Goal: Task Accomplishment & Management: Complete application form

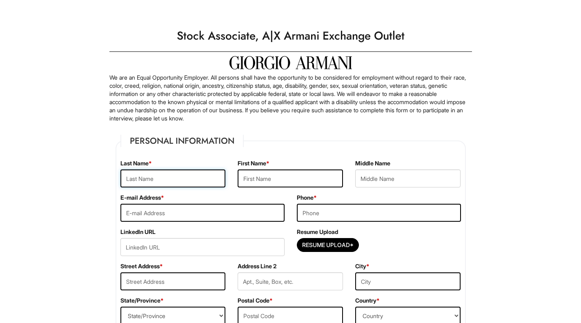
click at [184, 180] on input "text" at bounding box center [172, 178] width 105 height 18
type input "[PERSON_NAME]"
type input "Peyton"
type input "[PERSON_NAME]"
type input "[EMAIL_ADDRESS][DOMAIN_NAME]"
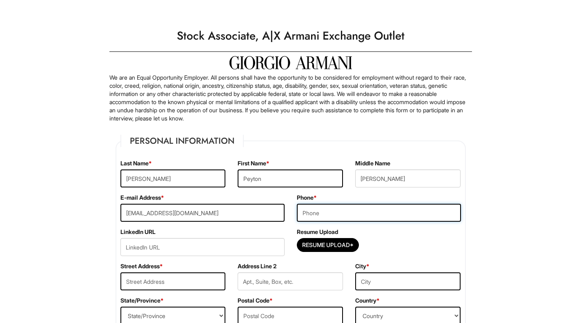
type input "8327322796"
type input "[STREET_ADDRESS]"
type input "Katy"
select select "[GEOGRAPHIC_DATA]"
type input "77449"
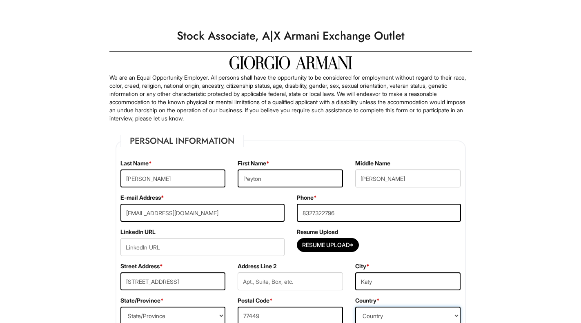
select select "[GEOGRAPHIC_DATA]"
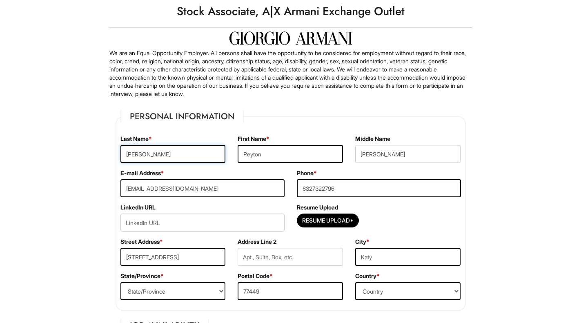
scroll to position [26, 0]
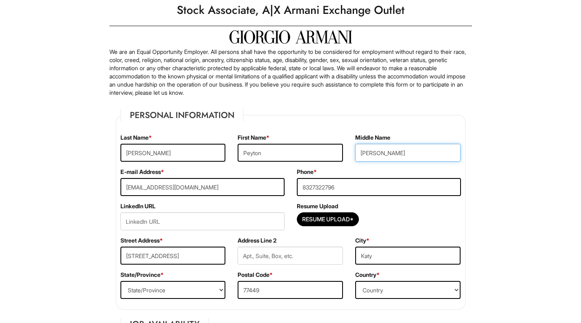
click at [415, 151] on input "[PERSON_NAME]" at bounding box center [407, 153] width 105 height 18
type input "[PERSON_NAME]"
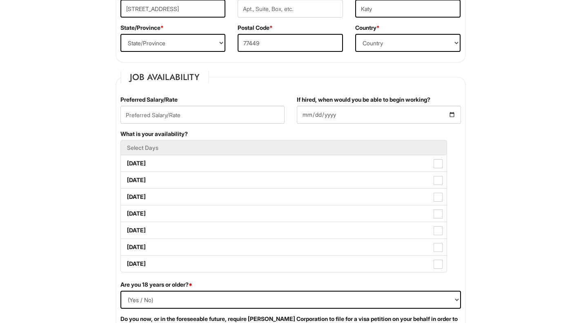
scroll to position [310, 0]
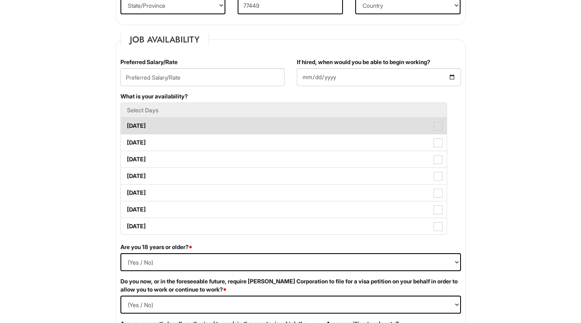
click at [436, 129] on span at bounding box center [438, 126] width 9 height 9
click at [126, 125] on Available_Monday "[DATE]" at bounding box center [123, 121] width 5 height 5
checkbox Available_Monday "true"
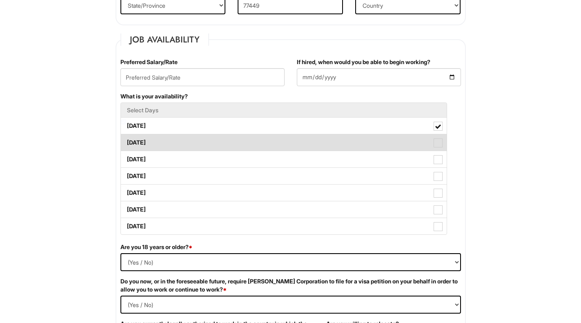
click at [436, 141] on span at bounding box center [438, 142] width 9 height 9
click at [126, 141] on Available_Tuesday "[DATE]" at bounding box center [123, 138] width 5 height 5
checkbox Available_Tuesday "true"
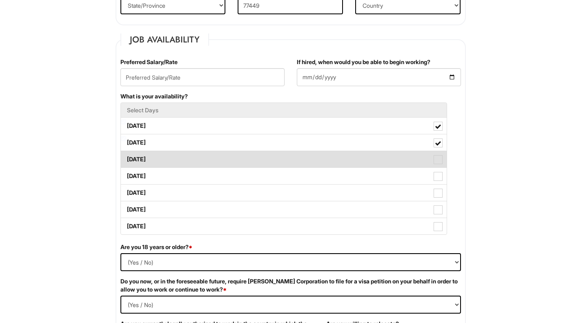
click at [438, 165] on label "[DATE]" at bounding box center [284, 159] width 326 height 16
click at [126, 158] on Available_Wednesday "[DATE]" at bounding box center [123, 155] width 5 height 5
checkbox Available_Wednesday "true"
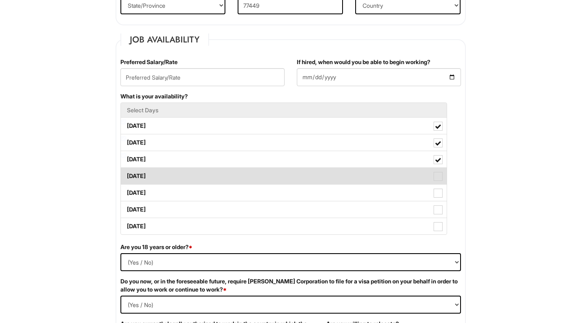
click at [438, 174] on span at bounding box center [438, 176] width 9 height 9
click at [126, 174] on Available_Thursday "[DATE]" at bounding box center [123, 171] width 5 height 5
checkbox Available_Thursday "true"
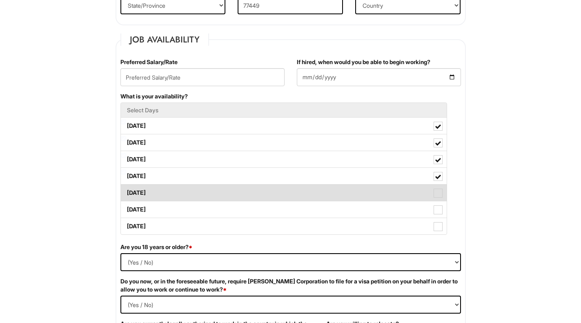
click at [439, 189] on span at bounding box center [438, 193] width 9 height 9
click at [126, 188] on Available_Friday "[DATE]" at bounding box center [123, 188] width 5 height 5
checkbox Available_Friday "true"
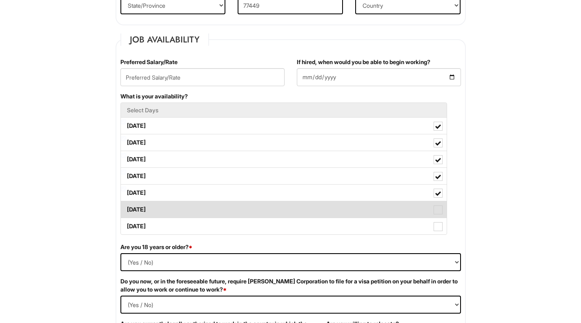
click at [435, 206] on span at bounding box center [438, 209] width 9 height 9
click at [126, 206] on Available_Saturday "[DATE]" at bounding box center [123, 205] width 5 height 5
checkbox Available_Saturday "true"
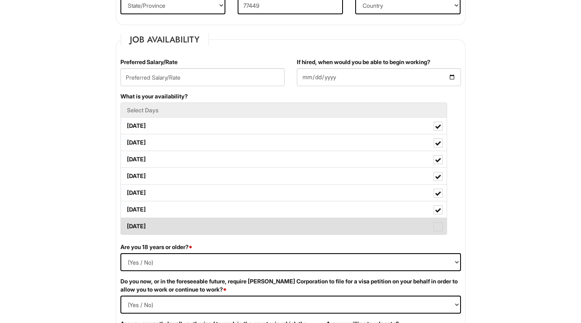
click at [436, 222] on span at bounding box center [438, 226] width 9 height 9
click at [126, 222] on Available_Sunday "[DATE]" at bounding box center [123, 222] width 5 height 5
checkbox Available_Sunday "true"
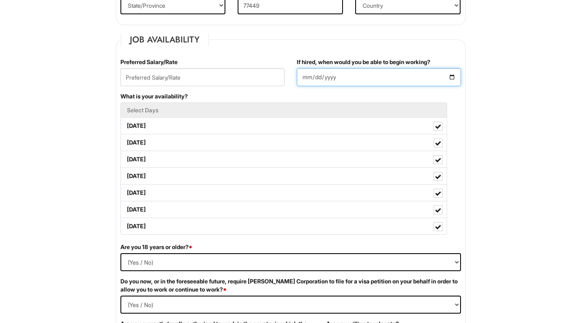
click at [359, 76] on input "If hired, when would you be able to begin working?" at bounding box center [379, 77] width 164 height 18
click at [303, 80] on input "If hired, when would you be able to begin working?" at bounding box center [379, 77] width 164 height 18
type input "[DATE]"
click at [319, 75] on input "[DATE]" at bounding box center [379, 77] width 164 height 18
type input "[DATE]"
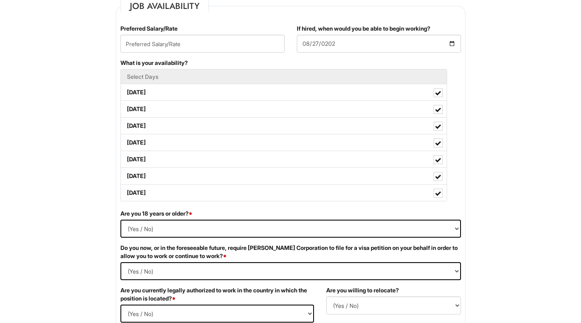
scroll to position [365, 0]
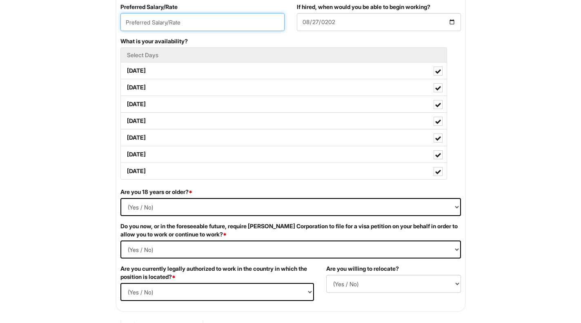
click at [192, 22] on input "text" at bounding box center [202, 22] width 164 height 18
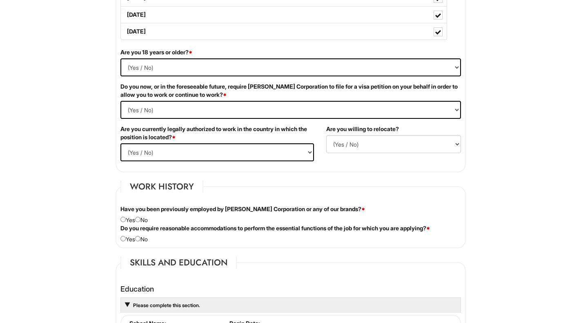
scroll to position [508, 0]
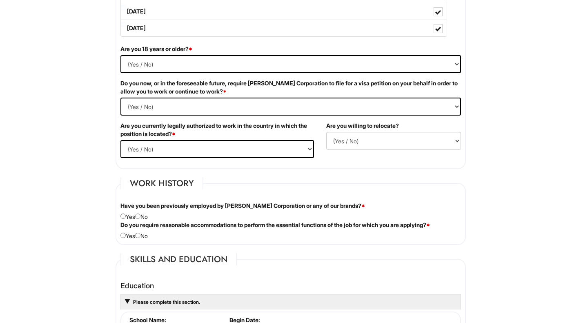
type input "N/A"
click at [243, 63] on select "(Yes / No) Yes No" at bounding box center [290, 64] width 340 height 18
select select "Yes"
click at [120, 55] on select "(Yes / No) Yes No" at bounding box center [290, 64] width 340 height 18
click at [200, 107] on Required "(Yes / No) Yes No" at bounding box center [290, 107] width 340 height 18
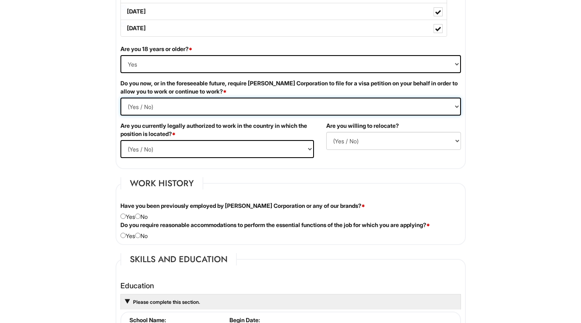
select Required "No"
click at [120, 98] on Required "(Yes / No) Yes No" at bounding box center [290, 107] width 340 height 18
click at [183, 146] on select "(Yes / No) Yes No" at bounding box center [216, 149] width 193 height 18
select select "Yes"
click at [120, 140] on select "(Yes / No) Yes No" at bounding box center [216, 149] width 193 height 18
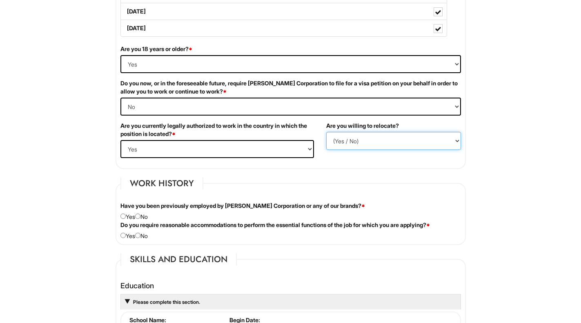
click at [337, 144] on select "(Yes / No) No Yes" at bounding box center [393, 141] width 135 height 18
select select "Y"
click at [326, 132] on select "(Yes / No) No Yes" at bounding box center [393, 141] width 135 height 18
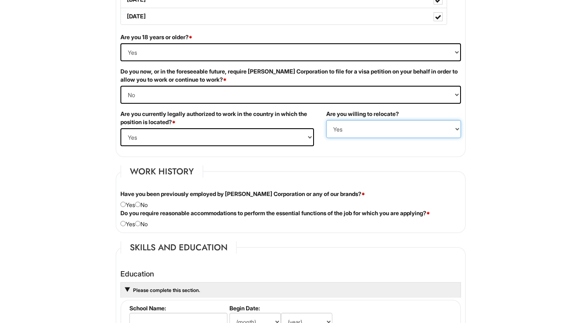
scroll to position [514, 0]
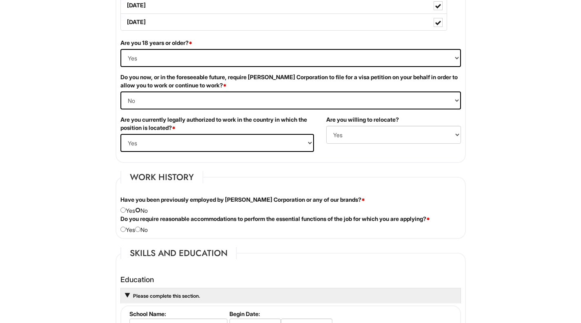
click at [140, 209] on input "radio" at bounding box center [137, 209] width 5 height 5
radio input "true"
click at [140, 229] on input "radio" at bounding box center [137, 229] width 5 height 5
radio input "true"
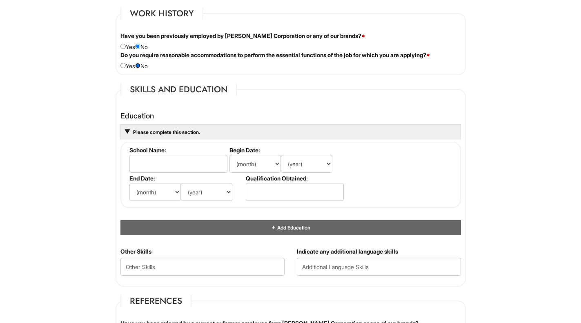
scroll to position [720, 0]
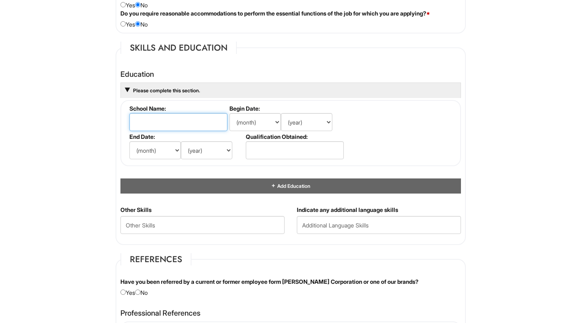
click at [173, 126] on input "text" at bounding box center [178, 122] width 98 height 18
type input "[GEOGRAPHIC_DATA]"
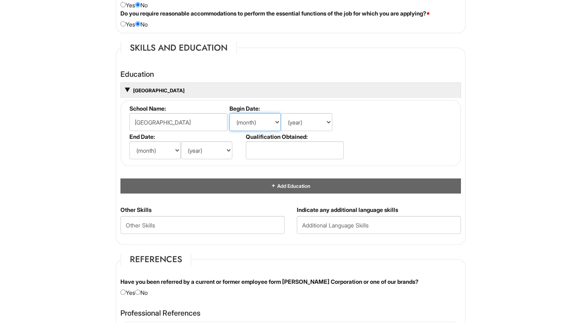
click at [248, 126] on select "(month) Jan Feb Mar Apr May Jun [DATE] Aug Sep Oct Nov Dec" at bounding box center [254, 122] width 51 height 18
select select "9"
click at [229, 113] on select "(month) Jan Feb Mar Apr May Jun [DATE] Aug Sep Oct Nov Dec" at bounding box center [254, 122] width 51 height 18
click at [308, 124] on select "(year) 2029 2028 2027 2026 2025 2024 2023 2022 2021 2020 2019 2018 2017 2016 20…" at bounding box center [306, 122] width 51 height 18
select select "2017"
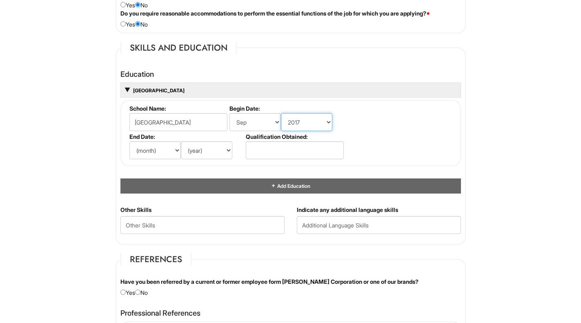
click at [281, 113] on select "(year) 2029 2028 2027 2026 2025 2024 2023 2022 2021 2020 2019 2018 2017 2016 20…" at bounding box center [306, 122] width 51 height 18
click at [165, 148] on select "(month) Jan Feb Mar Apr May Jun [DATE] Aug Sep Oct Nov Dec" at bounding box center [154, 150] width 51 height 18
select select "5"
click at [129, 141] on select "(month) Jan Feb Mar Apr May Jun [DATE] Aug Sep Oct Nov Dec" at bounding box center [154, 150] width 51 height 18
click at [207, 155] on select "(year) 2029 2028 2027 2026 2025 2024 2023 2022 2021 2020 2019 2018 2017 2016 20…" at bounding box center [206, 150] width 51 height 18
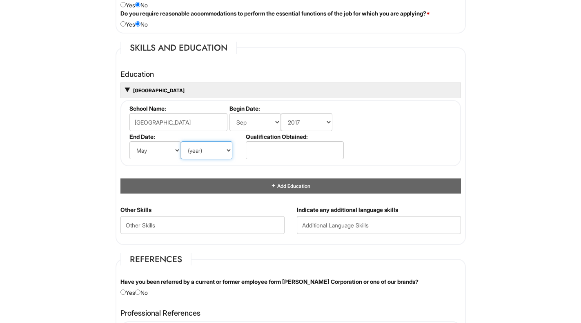
select select "2021"
click at [181, 141] on select "(year) 2029 2028 2027 2026 2025 2024 2023 2022 2021 2020 2019 2018 2017 2016 20…" at bounding box center [206, 150] width 51 height 18
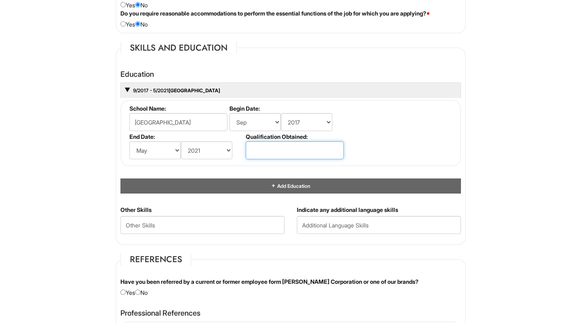
click at [270, 151] on input "text" at bounding box center [295, 150] width 98 height 18
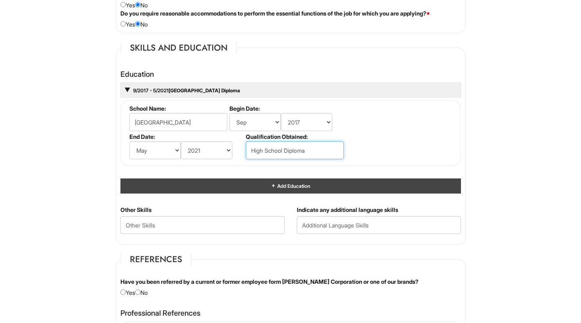
type input "High School Diploma"
click at [262, 181] on div "Add Education" at bounding box center [290, 185] width 340 height 15
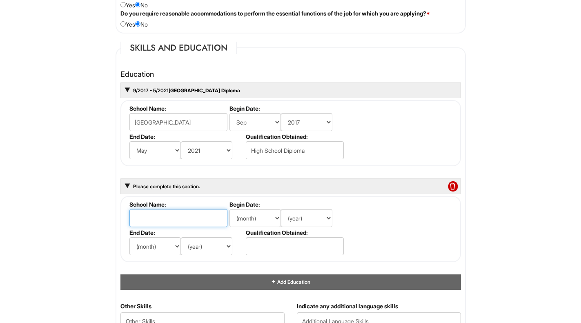
click at [167, 218] on input "text" at bounding box center [178, 218] width 98 height 18
type input "Prairie View A&M University"
click at [254, 210] on select "(month) Jan Feb Mar Apr May Jun [DATE] Aug Sep Oct Nov Dec" at bounding box center [254, 218] width 51 height 18
select select "8"
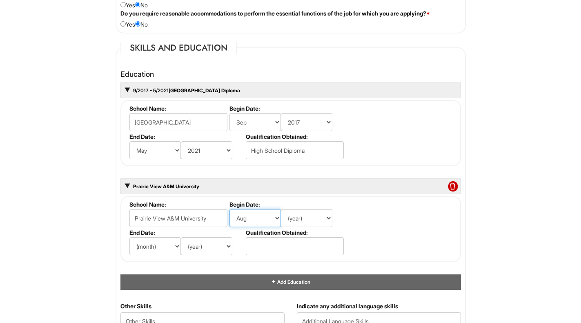
click at [229, 209] on select "(month) Jan Feb Mar Apr May Jun [DATE] Aug Sep Oct Nov Dec" at bounding box center [254, 218] width 51 height 18
click at [305, 216] on select "(year) 2029 2028 2027 2026 2025 2024 2023 2022 2021 2020 2019 2018 2017 2016 20…" at bounding box center [306, 218] width 51 height 18
select select "2021"
click at [281, 209] on select "(year) 2029 2028 2027 2026 2025 2024 2023 2022 2021 2020 2019 2018 2017 2016 20…" at bounding box center [306, 218] width 51 height 18
click at [162, 251] on select "(month) Jan Feb Mar Apr May Jun [DATE] Aug Sep Oct Nov Dec" at bounding box center [154, 246] width 51 height 18
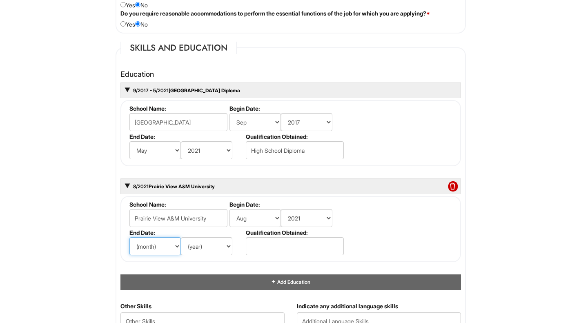
select select "12"
click at [129, 237] on select "(month) Jan Feb Mar Apr May Jun [DATE] Aug Sep Oct Nov Dec" at bounding box center [154, 246] width 51 height 18
click at [195, 245] on select "(year) 2029 2028 2027 2026 2025 2024 2023 2022 2021 2020 2019 2018 2017 2016 20…" at bounding box center [206, 246] width 51 height 18
select select "2025"
click at [181, 237] on select "(year) 2029 2028 2027 2026 2025 2024 2023 2022 2021 2020 2019 2018 2017 2016 20…" at bounding box center [206, 246] width 51 height 18
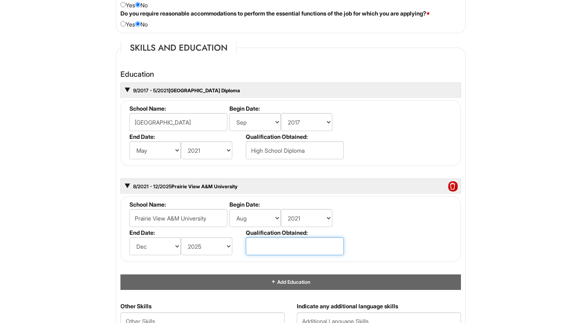
click at [271, 252] on input "text" at bounding box center [295, 246] width 98 height 18
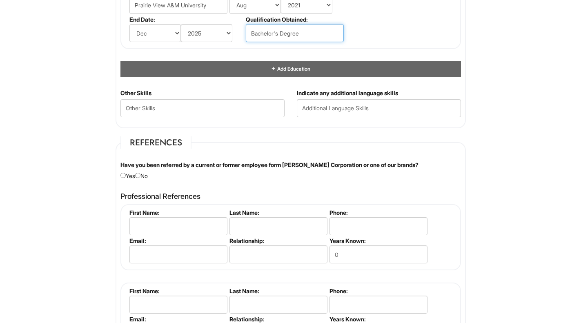
scroll to position [966, 0]
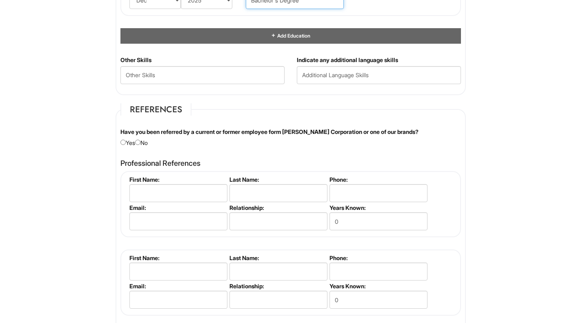
type input "Bachelor's Degree"
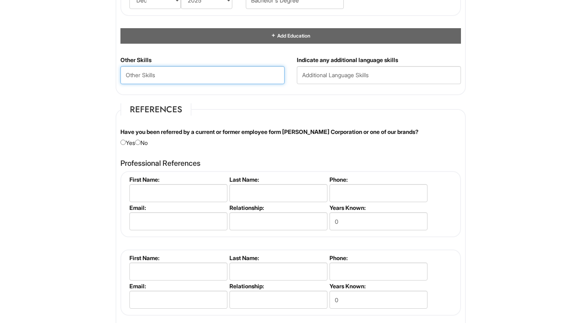
click at [159, 75] on Skills "text" at bounding box center [202, 75] width 164 height 18
type Skills "N/A"
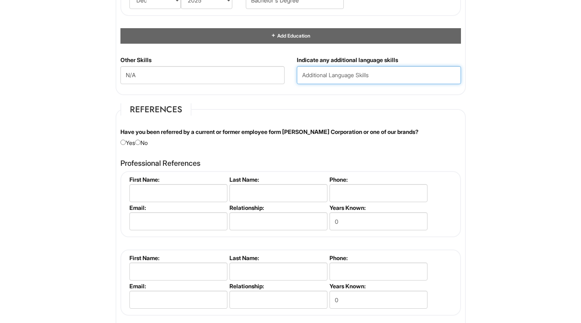
click at [304, 69] on input "text" at bounding box center [379, 75] width 164 height 18
click at [310, 77] on input "text" at bounding box center [379, 75] width 164 height 18
type input "N/A"
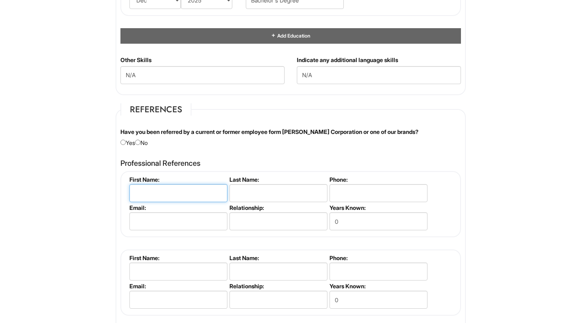
click at [153, 194] on input "text" at bounding box center [178, 193] width 98 height 18
type input "[PERSON_NAME]"
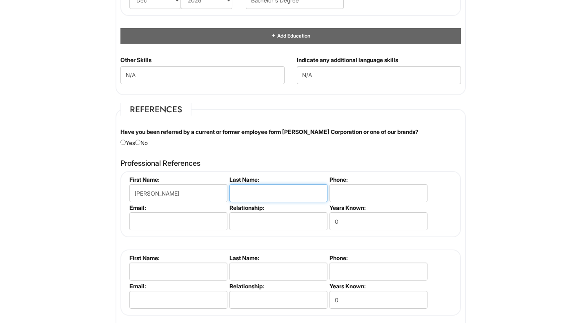
click at [282, 193] on input "text" at bounding box center [278, 193] width 98 height 18
type input "[PERSON_NAME]"
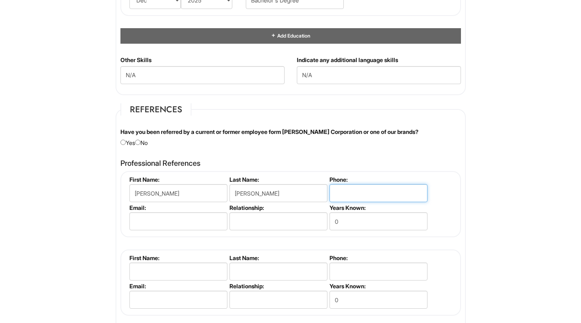
click at [366, 194] on input "tel" at bounding box center [378, 193] width 98 height 18
type input "[PHONE_NUMBER]"
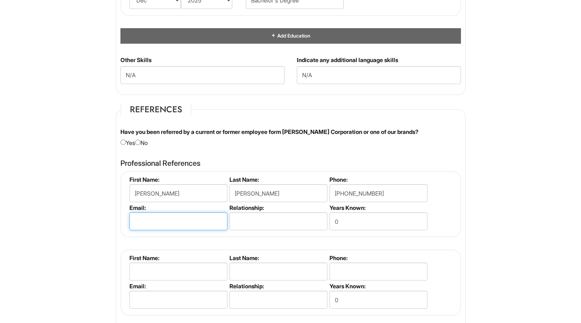
click at [214, 223] on input "email" at bounding box center [178, 221] width 98 height 18
type input "[EMAIL_ADDRESS][DOMAIN_NAME]"
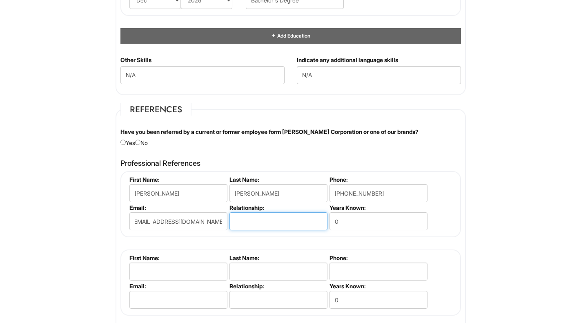
click at [243, 219] on input "text" at bounding box center [278, 221] width 98 height 18
type input "Employer"
click at [357, 213] on input "0" at bounding box center [378, 221] width 98 height 18
type input "0"
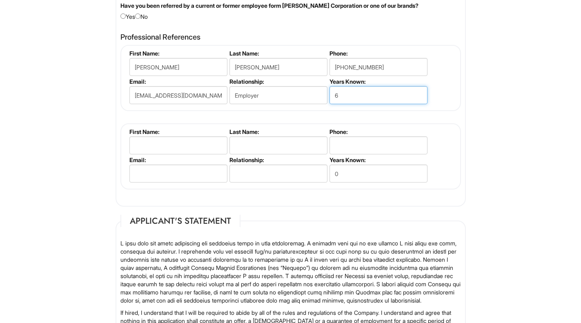
scroll to position [1090, 0]
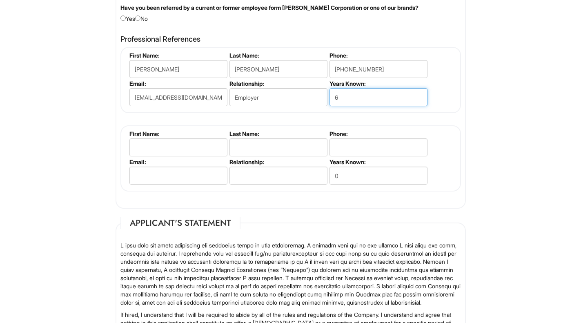
type input "6"
click at [285, 100] on input "Employer" at bounding box center [278, 97] width 98 height 18
type input "E"
type input "K"
type input "m"
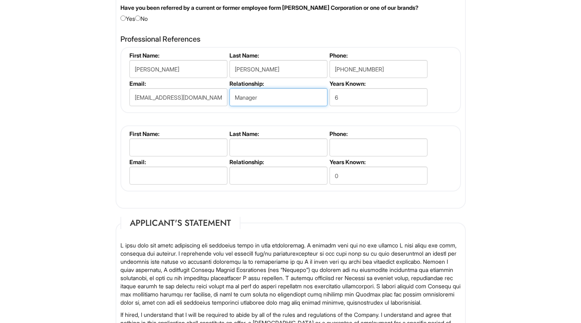
type input "Manager"
click at [144, 143] on input "text" at bounding box center [178, 147] width 98 height 18
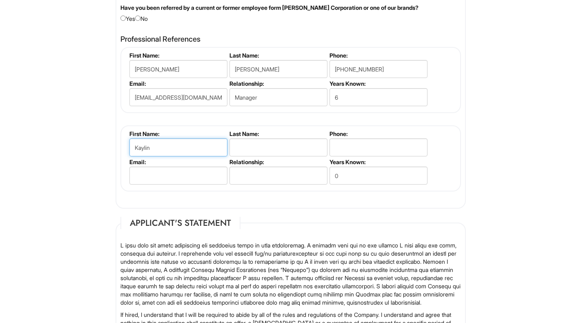
type input "Kaylin"
click at [274, 146] on input "text" at bounding box center [278, 147] width 98 height 18
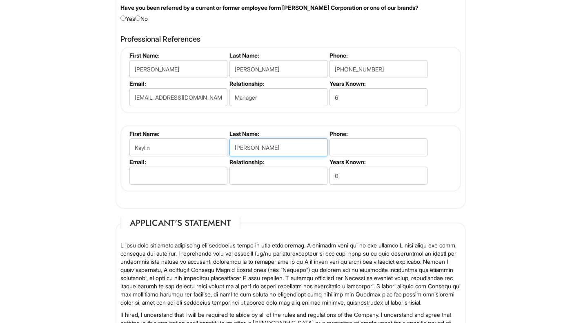
type input "[PERSON_NAME]"
click at [358, 139] on input "tel" at bounding box center [378, 147] width 98 height 18
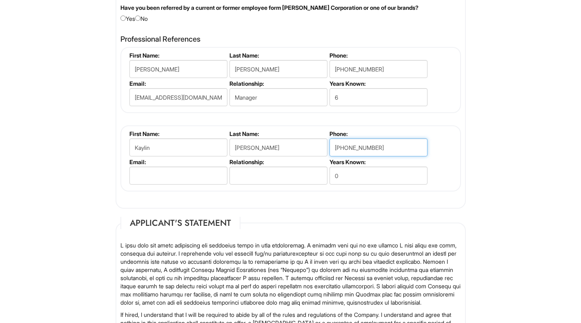
type input "[PHONE_NUMBER]"
click at [171, 173] on input "email" at bounding box center [178, 176] width 98 height 18
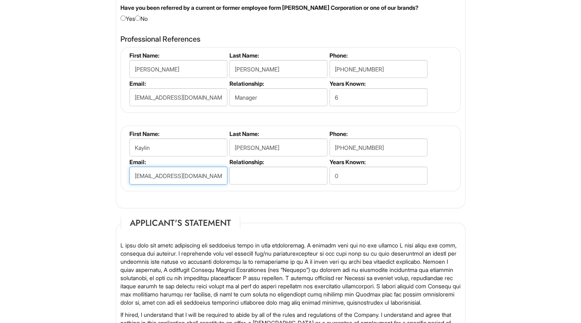
type input "[EMAIL_ADDRESS][DOMAIN_NAME]"
click at [273, 180] on input "text" at bounding box center [278, 176] width 98 height 18
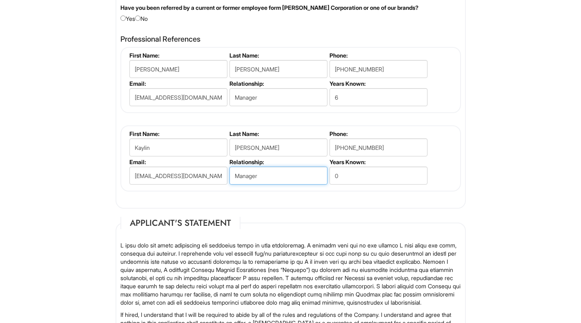
type input "Manager"
click at [342, 171] on input "0" at bounding box center [378, 176] width 98 height 18
type input "0"
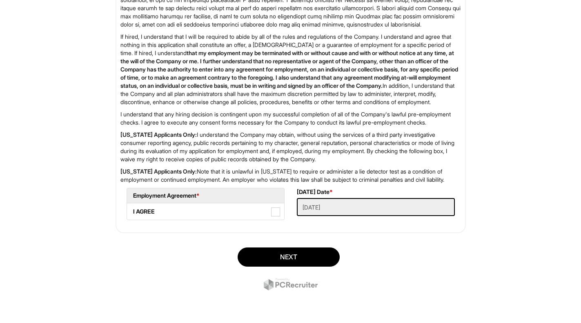
scroll to position [1377, 0]
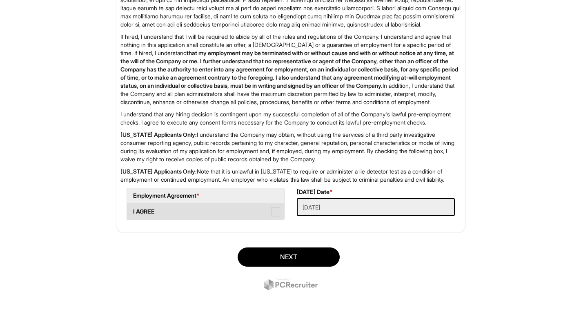
type input "4"
click at [271, 216] on span at bounding box center [275, 211] width 9 height 9
click at [132, 210] on AGREE "I AGREE" at bounding box center [129, 207] width 5 height 5
checkbox AGREE "true"
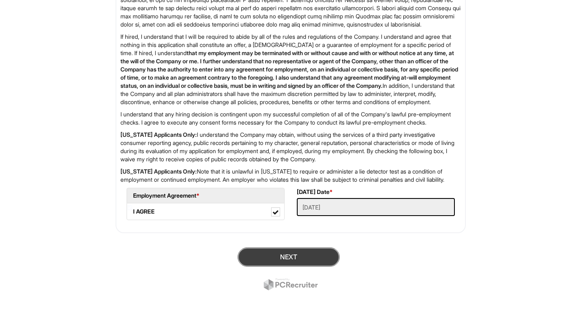
click at [290, 267] on button "Next" at bounding box center [289, 256] width 102 height 19
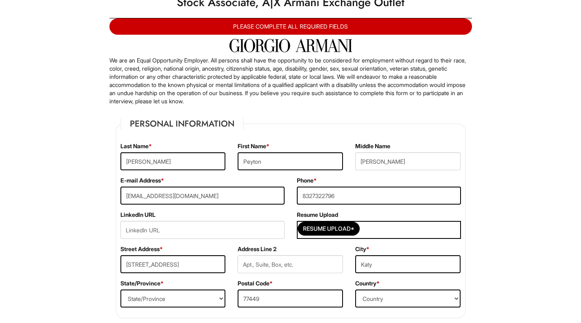
scroll to position [0, 0]
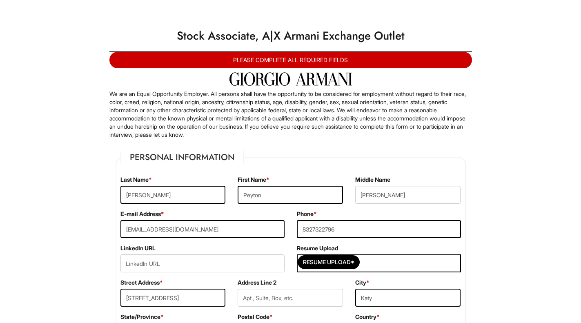
click at [301, 60] on div "PLEASE COMPLETE ALL REQUIRED FIELDS" at bounding box center [290, 60] width 362 height 16
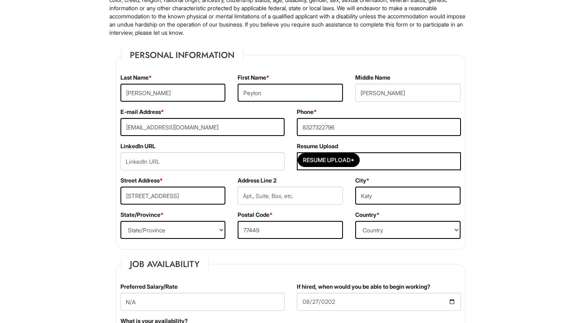
scroll to position [103, 0]
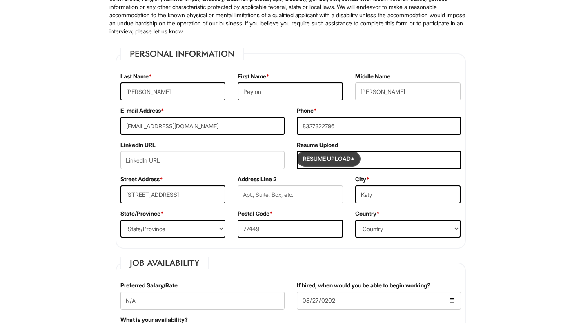
click at [334, 154] on input "Resume Upload*" at bounding box center [328, 158] width 61 height 13
type input "C:\fakepath\[PERSON_NAME] Resume 2025 Application.docx.pdf"
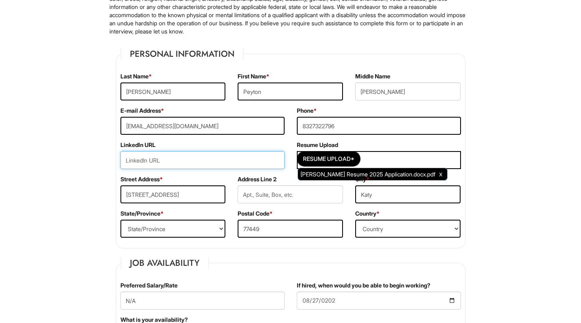
click at [162, 162] on input "url" at bounding box center [202, 160] width 164 height 18
type input "N/A"
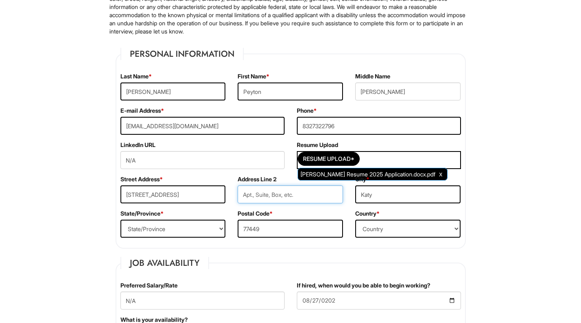
click at [285, 194] on input "text" at bounding box center [290, 194] width 105 height 18
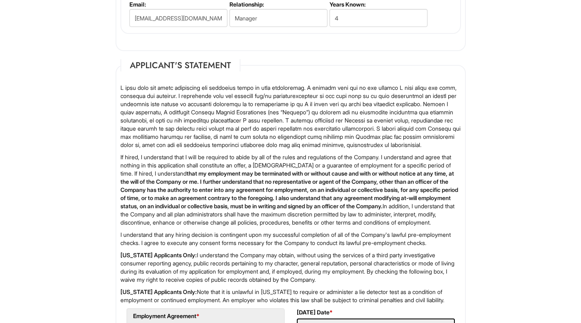
scroll to position [1417, 0]
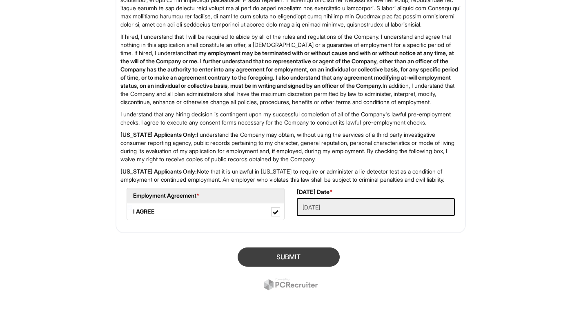
type input "N/A"
click at [278, 254] on button "SUBMIT" at bounding box center [289, 256] width 102 height 19
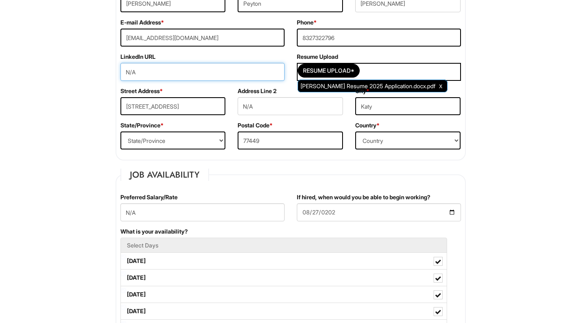
scroll to position [191, 0]
type input "N"
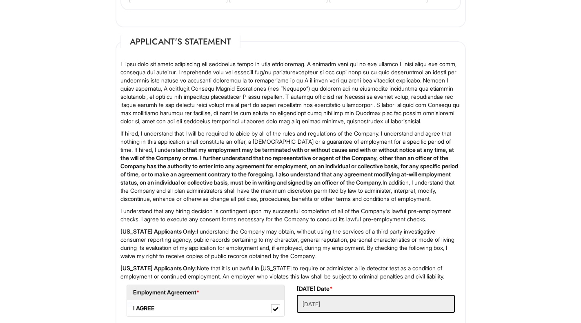
scroll to position [1417, 0]
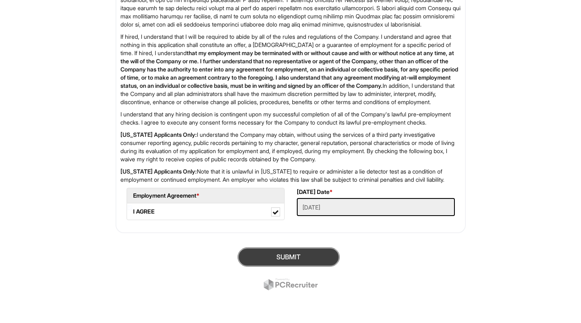
click at [270, 252] on button "SUBMIT" at bounding box center [289, 256] width 102 height 19
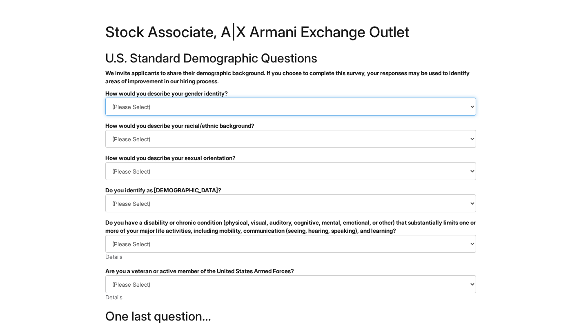
click at [162, 105] on select "(Please Select) Man Woman Non-binary I prefer to self-describe I don't wish to …" at bounding box center [290, 107] width 371 height 18
select select "Woman"
click at [105, 98] on select "(Please Select) Man Woman Non-binary I prefer to self-describe I don't wish to …" at bounding box center [290, 107] width 371 height 18
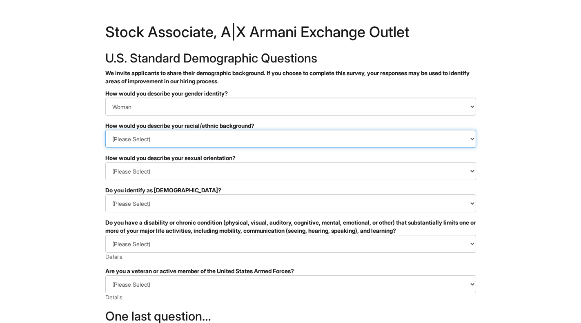
click at [147, 141] on select "(Please Select) Black or of African descent East Asian Hispanic, Latinx or of S…" at bounding box center [290, 139] width 371 height 18
select select "Black or of African descent"
click at [105, 130] on select "(Please Select) Black or of African descent East Asian Hispanic, Latinx or of S…" at bounding box center [290, 139] width 371 height 18
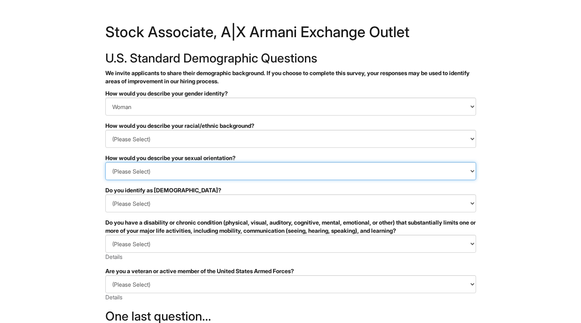
click at [148, 169] on select "(Please Select) Asexual Bisexual and/or pansexual Gay Heterosexual Lesbian Quee…" at bounding box center [290, 171] width 371 height 18
select select "Heterosexual"
click at [105, 162] on select "(Please Select) Asexual Bisexual and/or pansexual Gay Heterosexual Lesbian Quee…" at bounding box center [290, 171] width 371 height 18
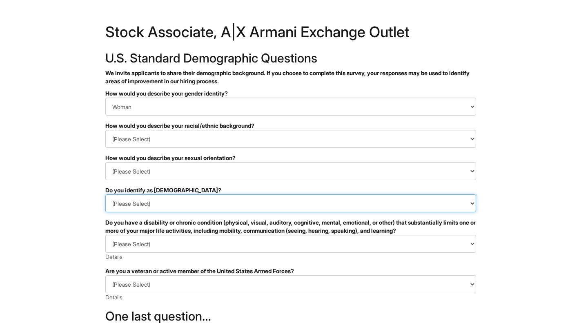
click at [155, 204] on select "(Please Select) Yes No I prefer to self-describe I don't wish to answer" at bounding box center [290, 203] width 371 height 18
select select "No"
click at [105, 194] on select "(Please Select) Yes No I prefer to self-describe I don't wish to answer" at bounding box center [290, 203] width 371 height 18
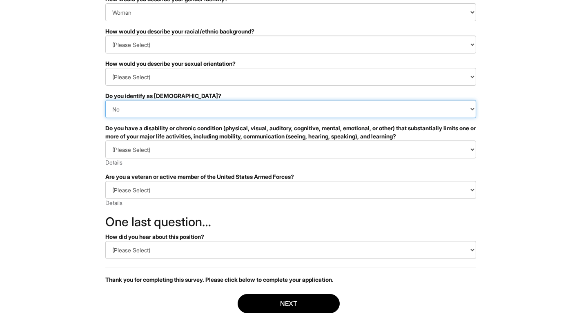
scroll to position [95, 0]
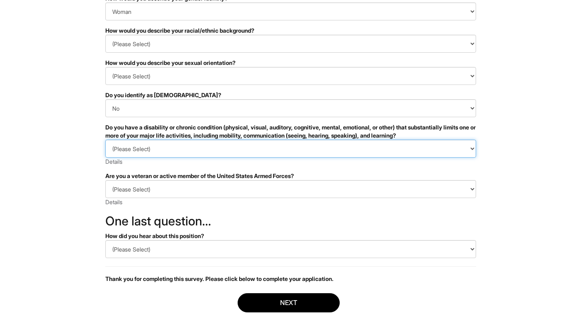
click at [194, 151] on select "(Please Select) YES, I HAVE A DISABILITY (or previously had a disability) NO, I…" at bounding box center [290, 149] width 371 height 18
select select "NO, I DON'T HAVE A DISABILITY"
click at [105, 140] on select "(Please Select) YES, I HAVE A DISABILITY (or previously had a disability) NO, I…" at bounding box center [290, 149] width 371 height 18
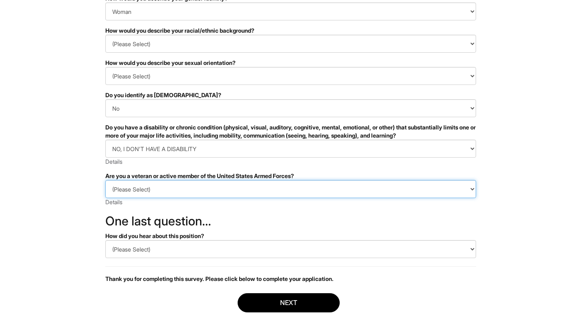
click at [178, 190] on select "(Please Select) I IDENTIFY AS ONE OR MORE OF THE CLASSIFICATIONS OF PROTECTED V…" at bounding box center [290, 189] width 371 height 18
select select "I AM NOT A PROTECTED VETERAN"
click at [105, 180] on select "(Please Select) I IDENTIFY AS ONE OR MORE OF THE CLASSIFICATIONS OF PROTECTED V…" at bounding box center [290, 189] width 371 height 18
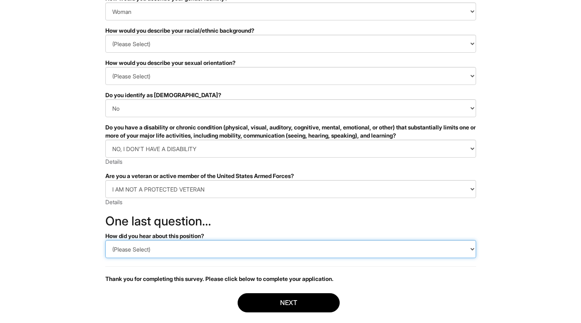
click at [182, 249] on select "(Please Select) CareerBuilder Indeed LinkedIn Monster Referral Other" at bounding box center [290, 249] width 371 height 18
select select "Referral"
click at [105, 240] on select "(Please Select) CareerBuilder Indeed LinkedIn Monster Referral Other" at bounding box center [290, 249] width 371 height 18
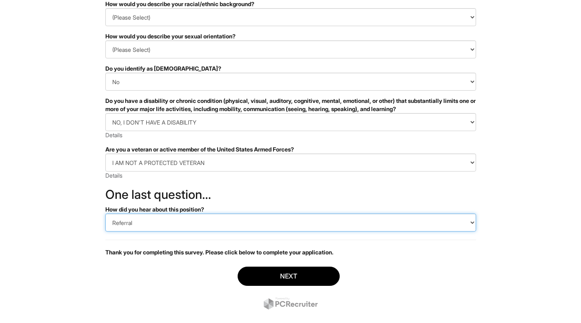
scroll to position [137, 0]
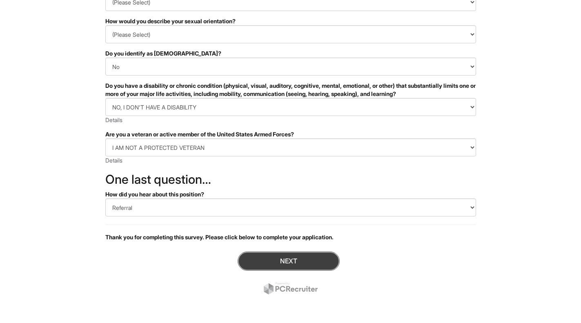
click at [289, 263] on button "Next" at bounding box center [289, 260] width 102 height 19
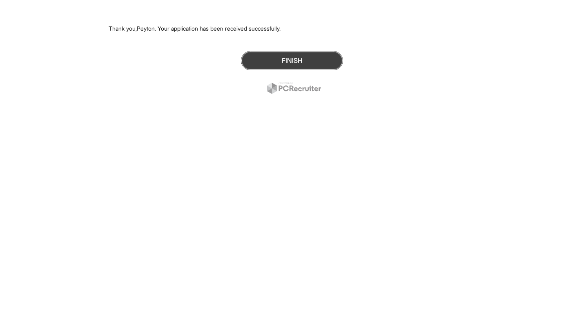
click at [294, 60] on button "Finish" at bounding box center [292, 60] width 102 height 19
